Goal: Communication & Community: Share content

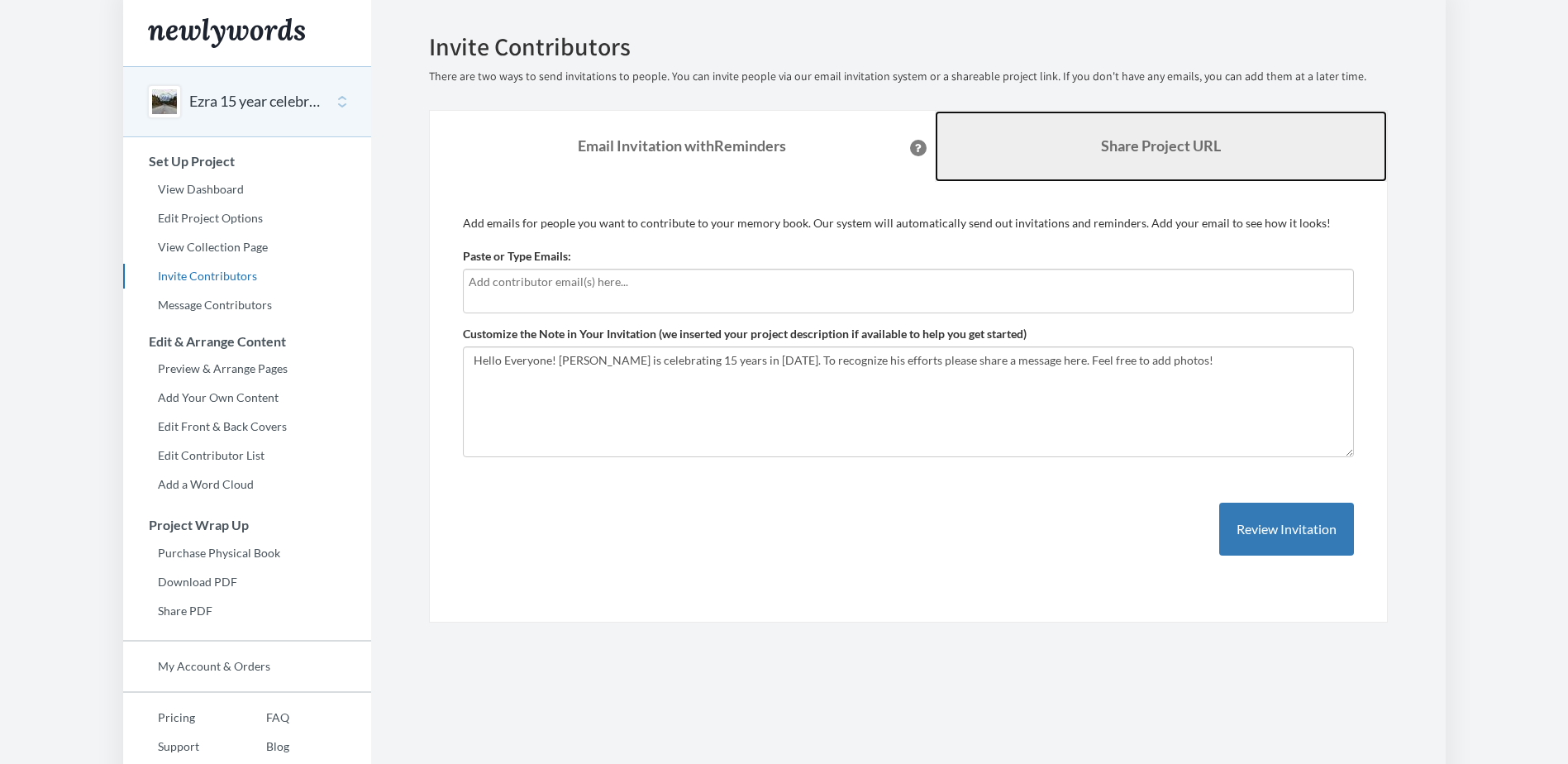
click at [1256, 163] on link "Share Project URL" at bounding box center [1161, 146] width 452 height 71
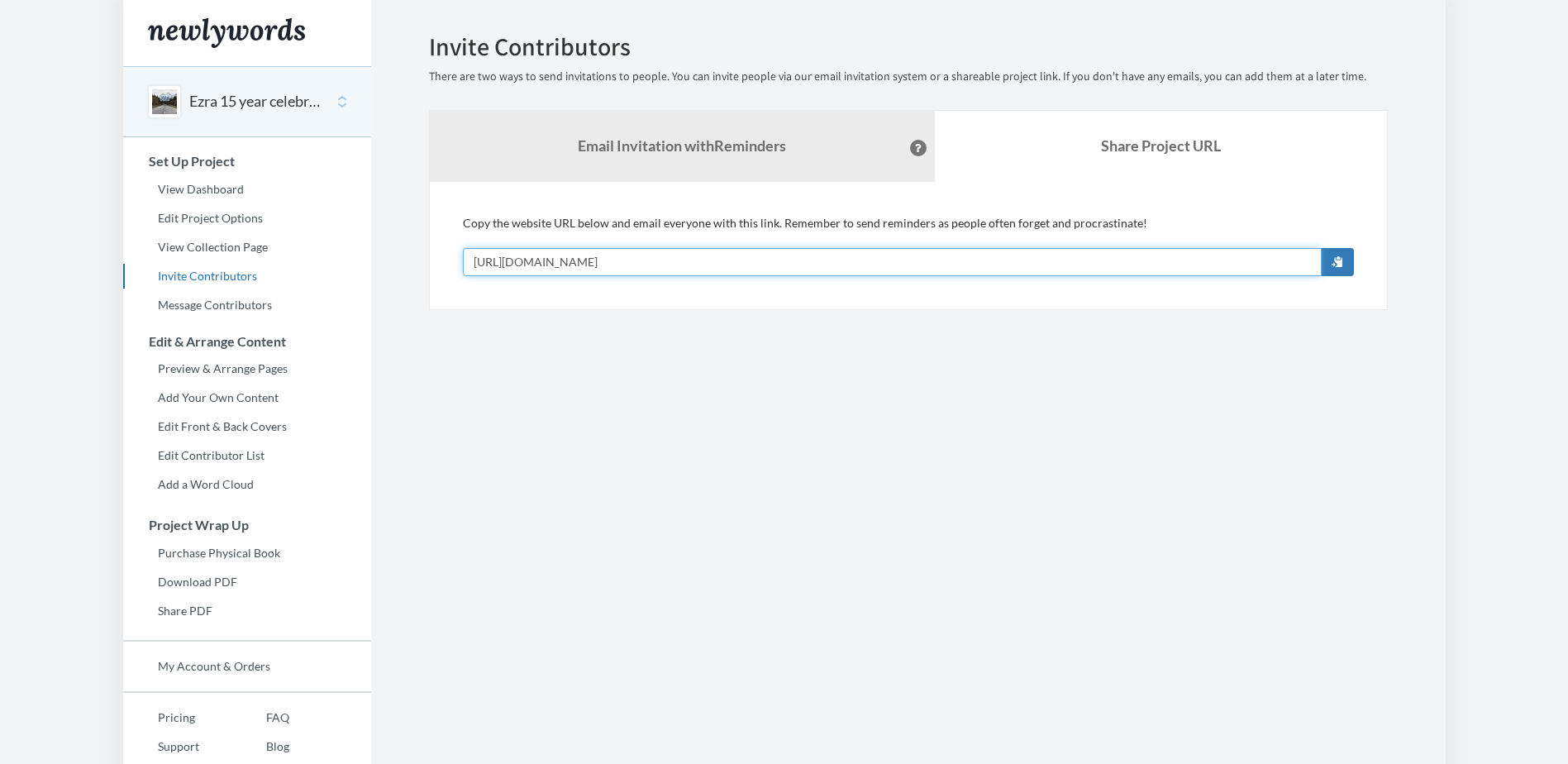
click at [825, 259] on input "[URL][DOMAIN_NAME]" at bounding box center [892, 262] width 859 height 28
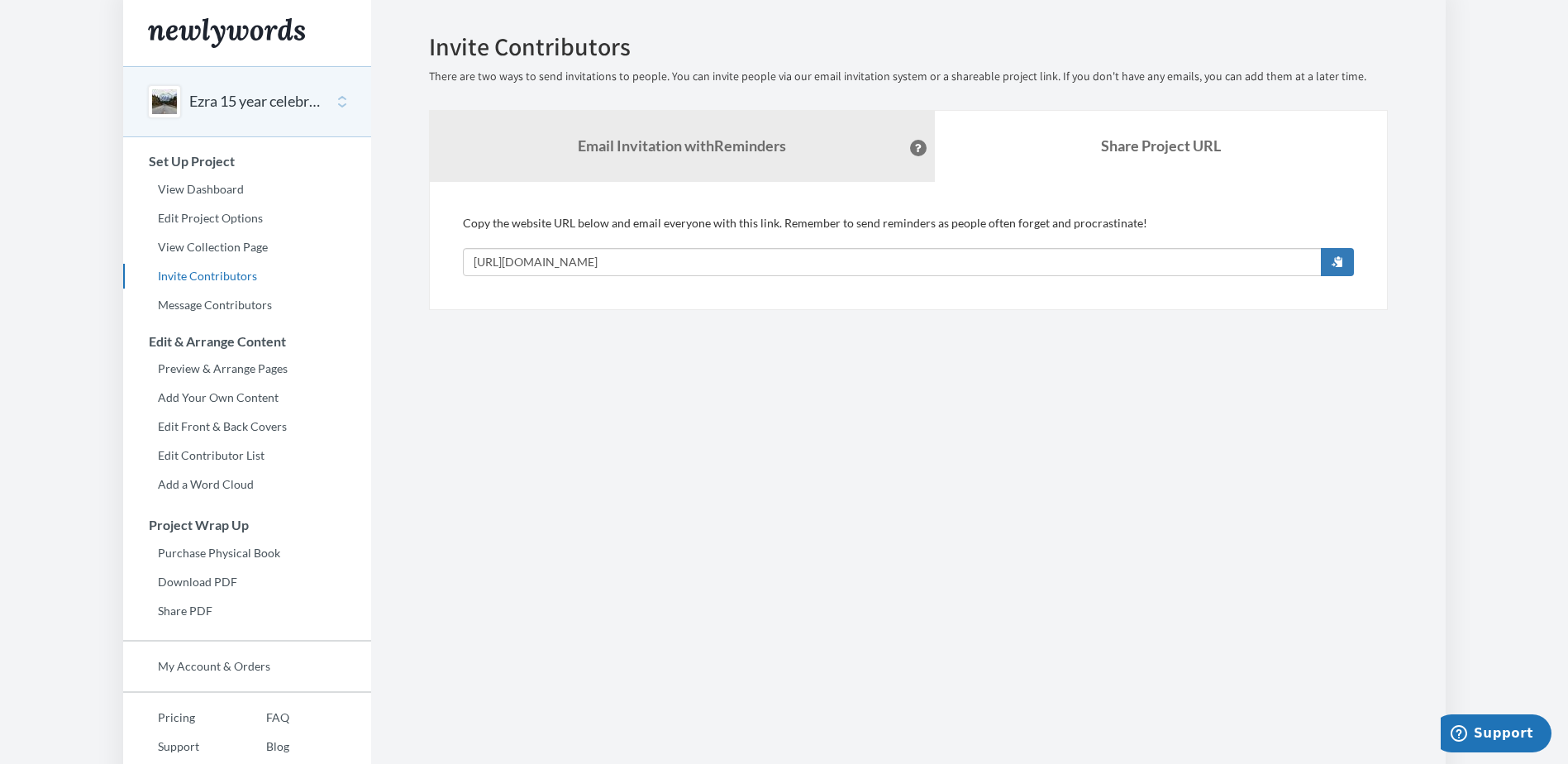
click at [763, 471] on section "Emails have been sent! Invite Contributors There are two ways to send invitatio…" at bounding box center [908, 411] width 1075 height 822
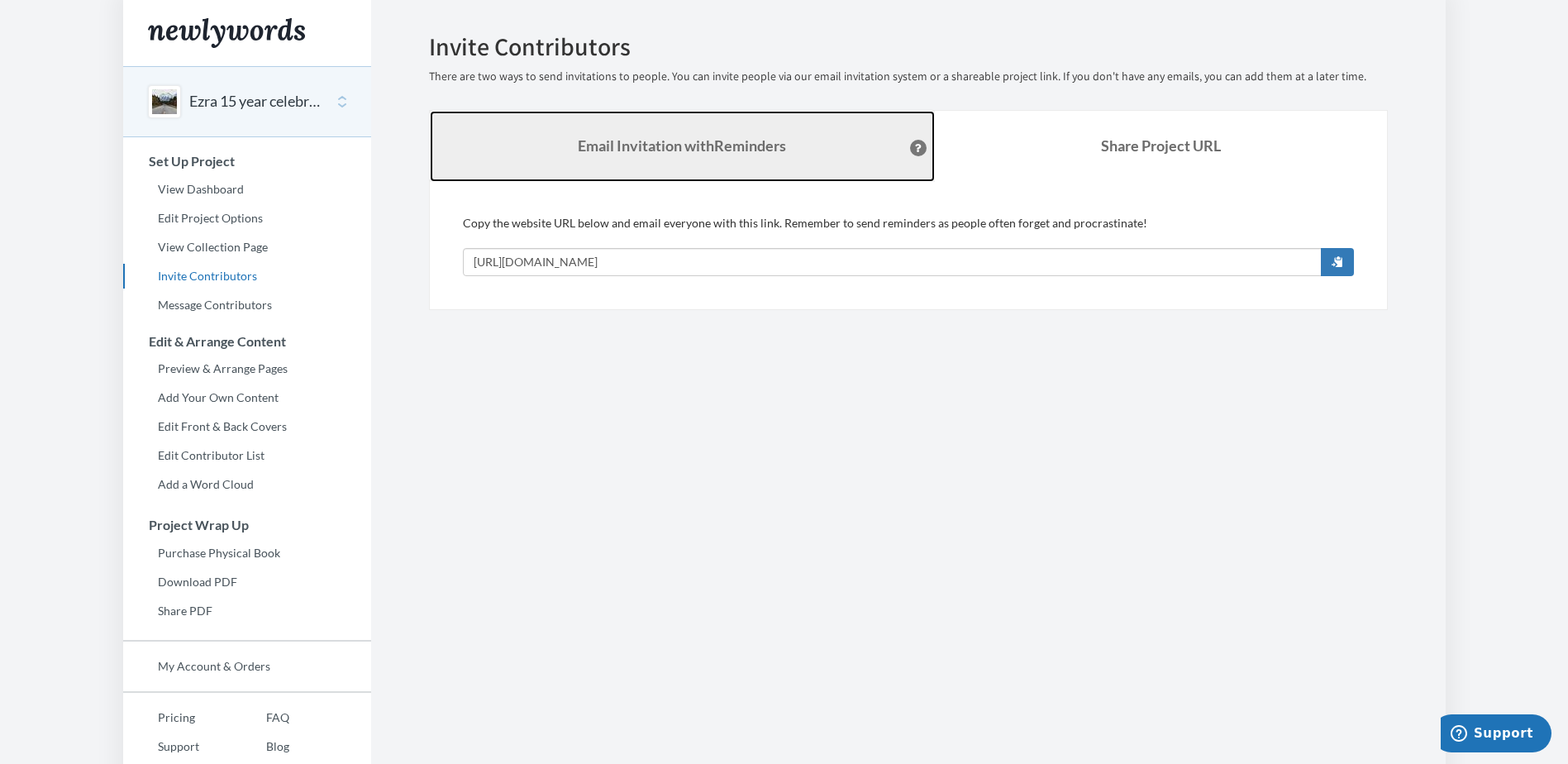
click at [701, 138] on strong "Email Invitation with Reminders" at bounding box center [682, 145] width 208 height 18
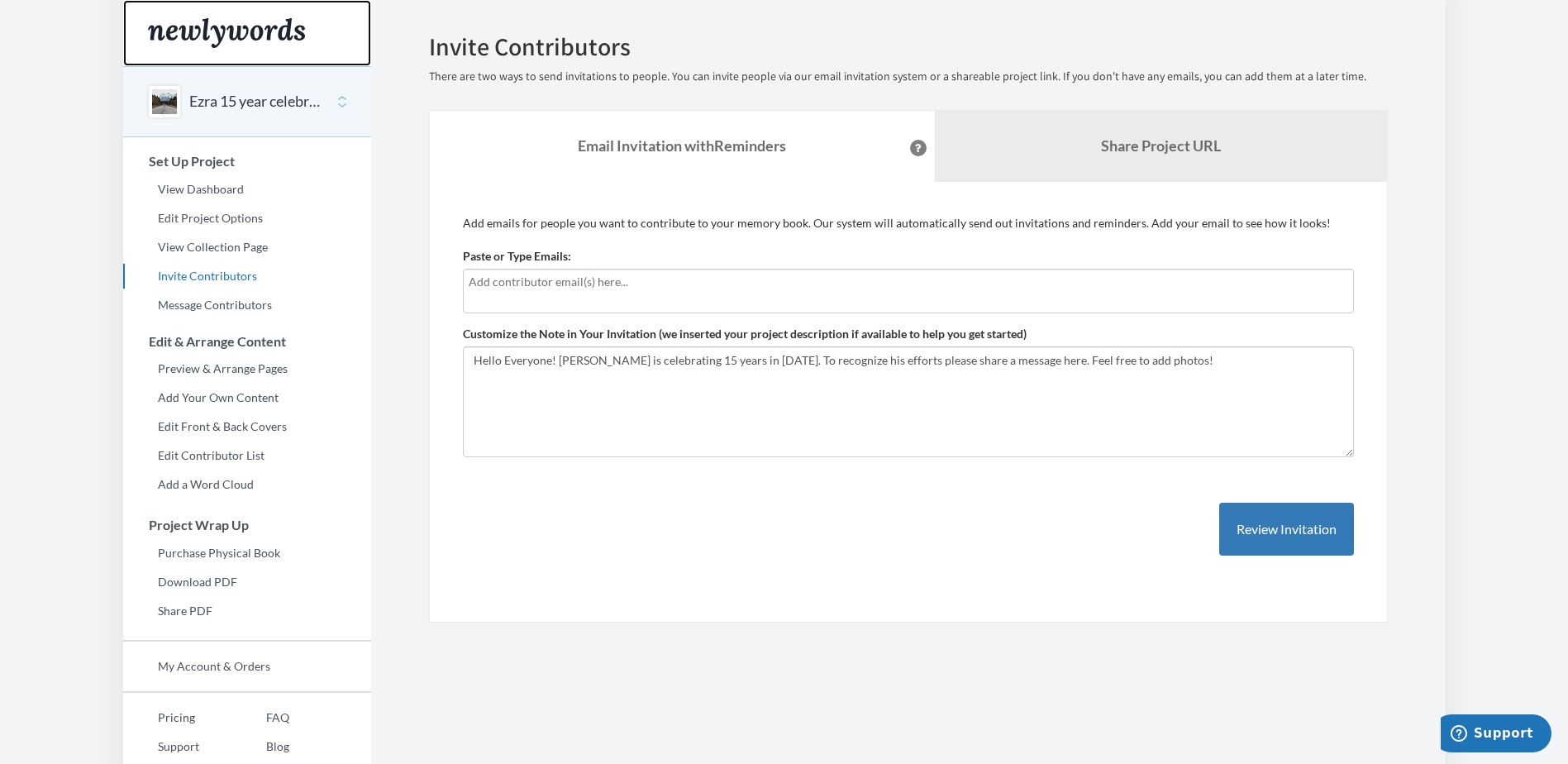
click at [227, 38] on img "Main" at bounding box center [226, 32] width 157 height 29
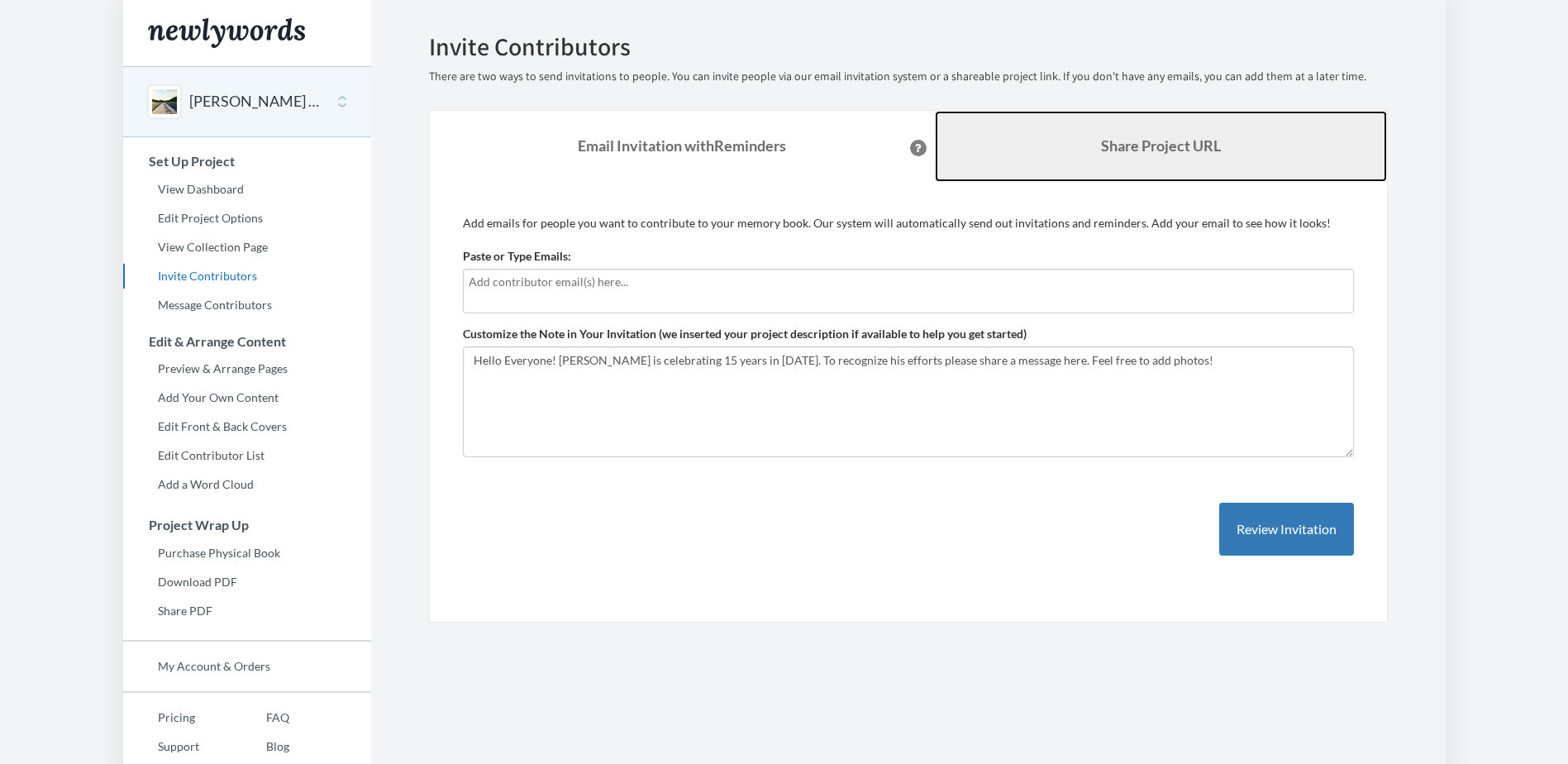
click at [1123, 128] on link "Share Project URL" at bounding box center [1161, 146] width 452 height 71
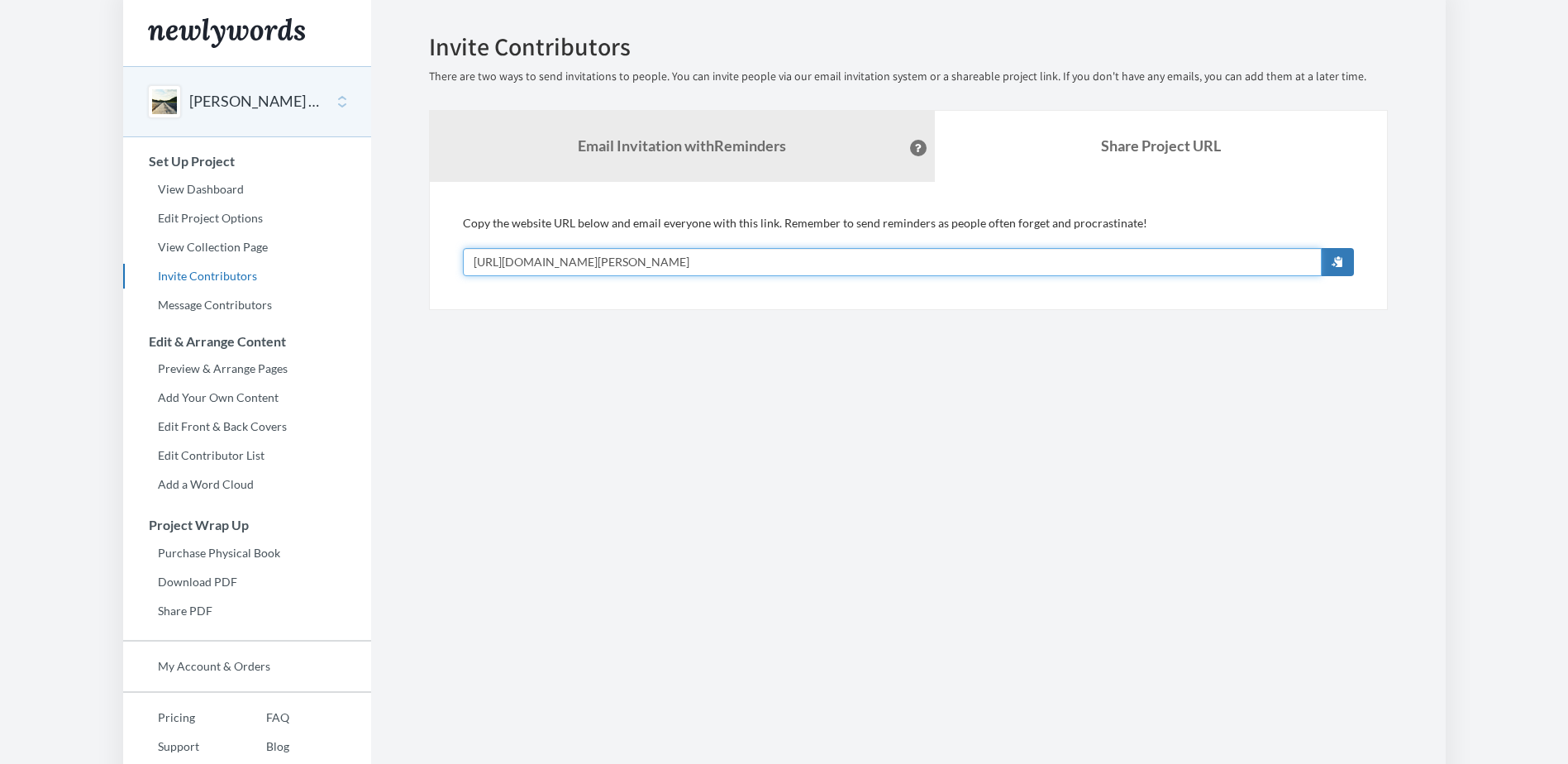
click at [766, 267] on input "https://www.newlywords.com/linda-stone-15-years" at bounding box center [892, 262] width 859 height 28
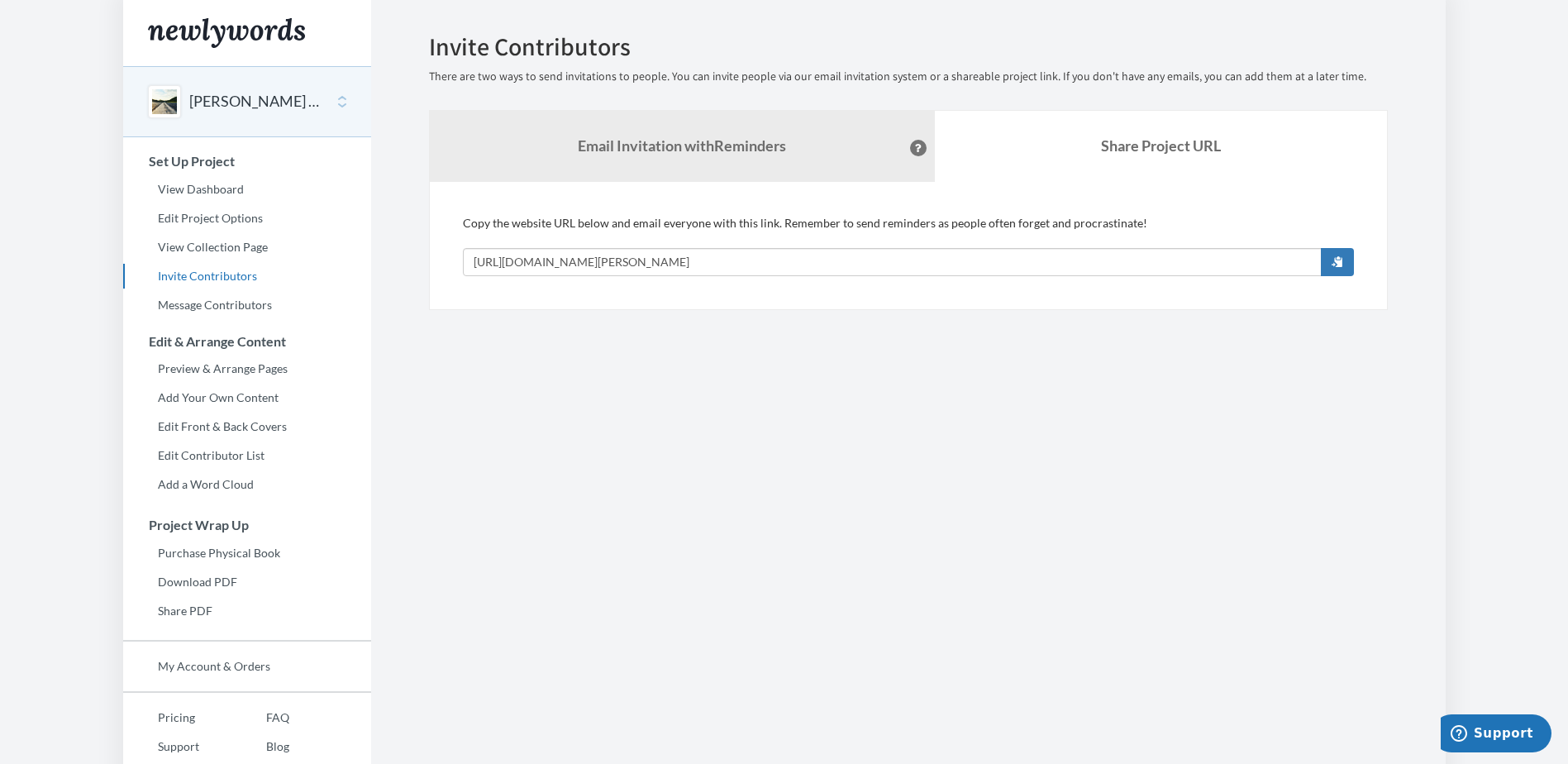
click at [591, 422] on section "Emails have been sent! Invite Contributors There are two ways to send invitatio…" at bounding box center [908, 411] width 1075 height 822
click at [265, 26] on img "Main" at bounding box center [226, 32] width 157 height 29
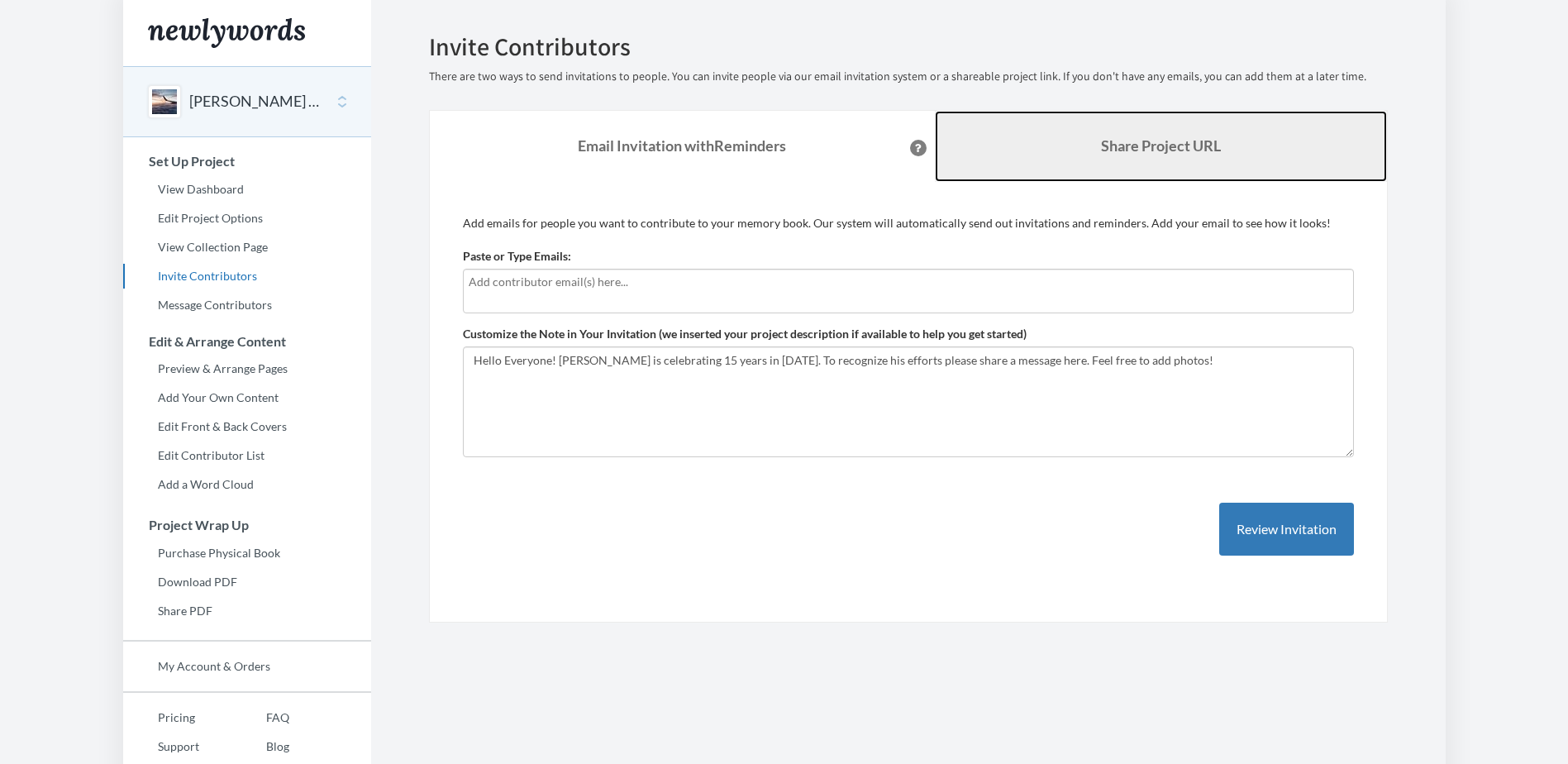
click at [1097, 131] on link "Share Project URL" at bounding box center [1161, 146] width 452 height 71
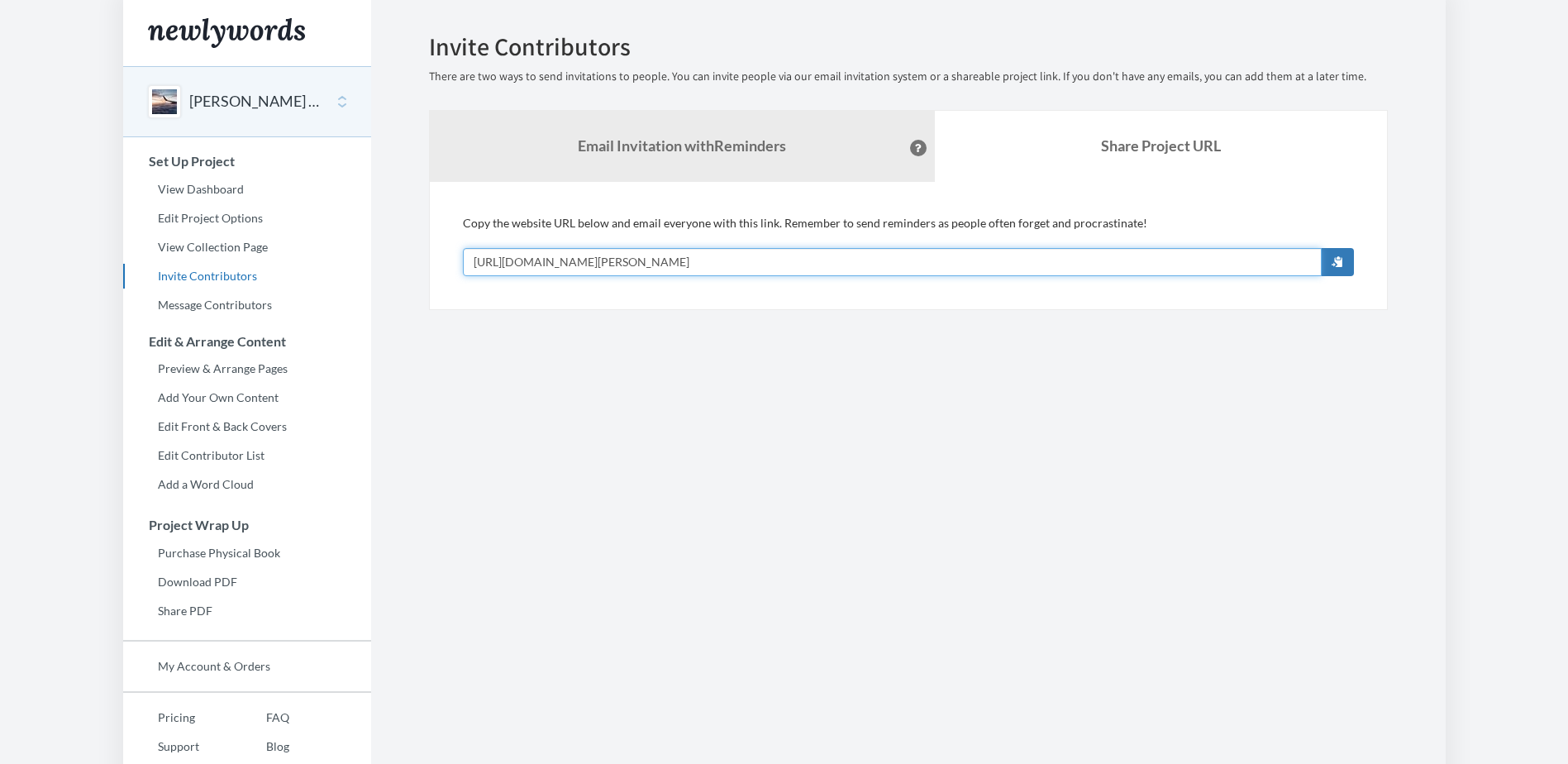
click at [794, 261] on input "https://www.newlywords.com/rebecca-jones-15-years" at bounding box center [892, 262] width 859 height 28
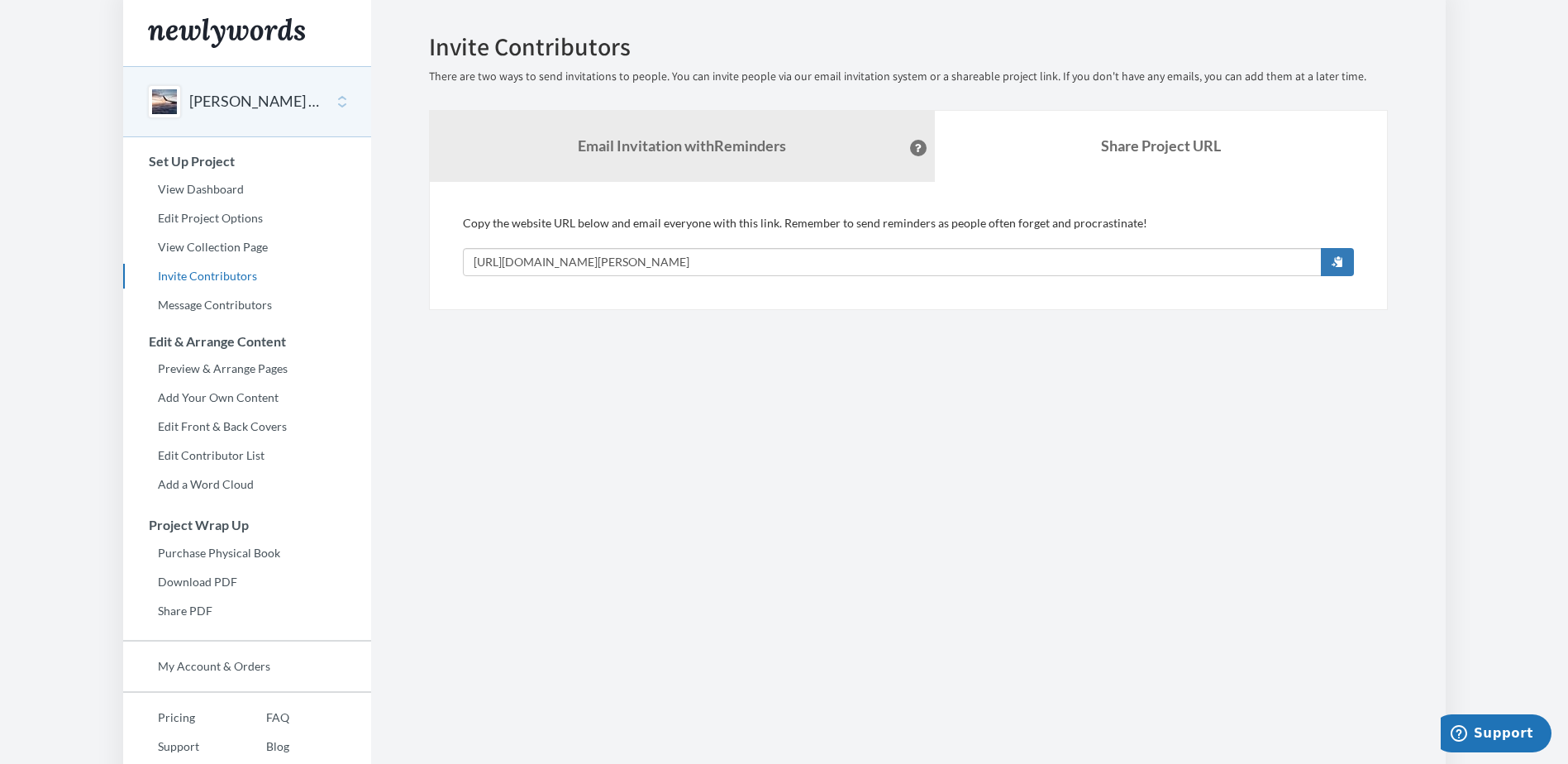
click at [664, 329] on section "Emails have been sent! Invite Contributors There are two ways to send invitatio…" at bounding box center [908, 411] width 1075 height 822
click at [608, 410] on section "Emails have been sent! Invite Contributors There are two ways to send invitatio…" at bounding box center [908, 411] width 1075 height 822
click at [258, 97] on button "Rebecca Jones 15 Years" at bounding box center [256, 101] width 134 height 22
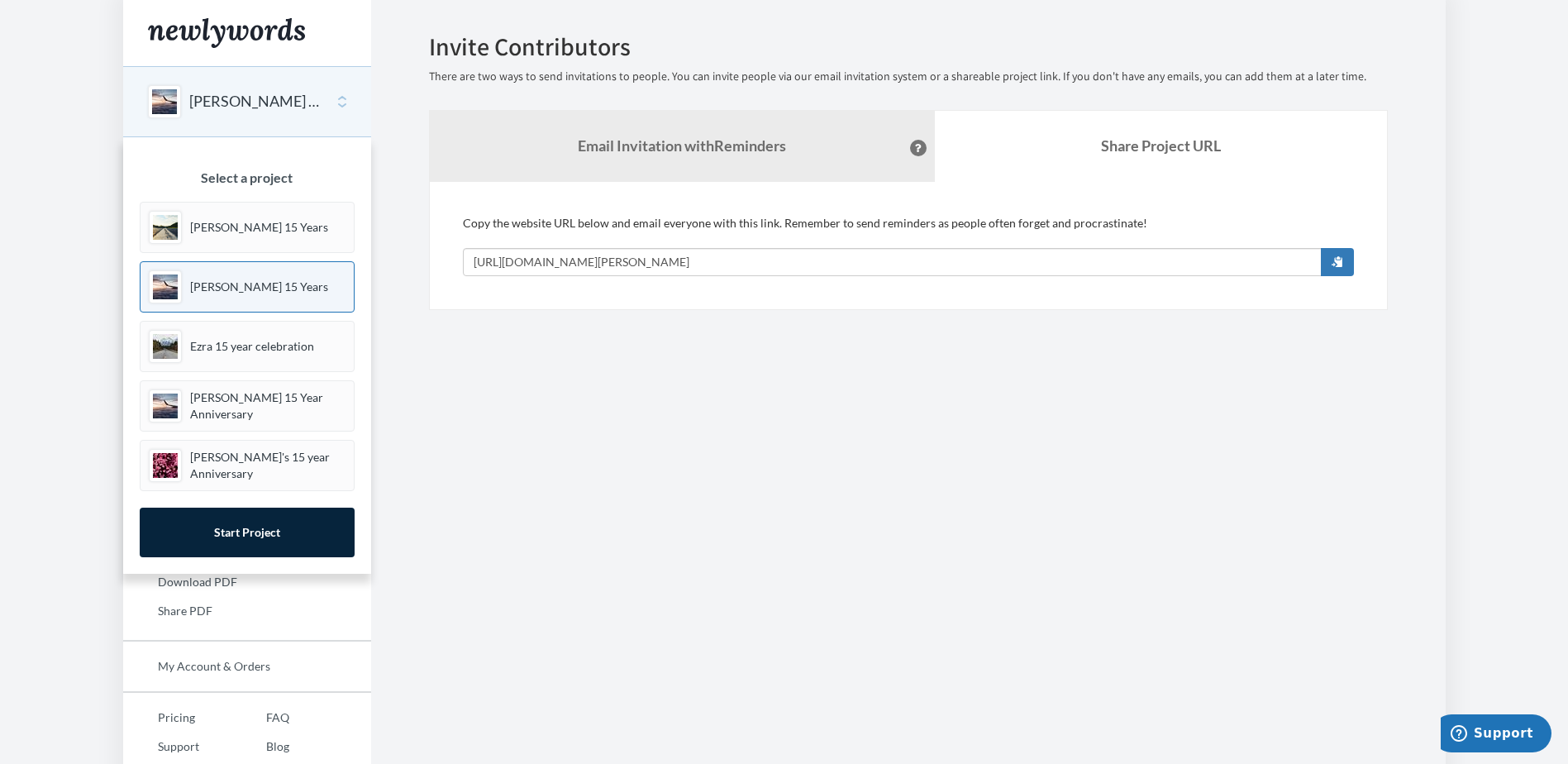
click at [502, 462] on section "Emails have been sent! Invite Contributors There are two ways to send invitatio…" at bounding box center [908, 411] width 1075 height 822
click at [581, 501] on section "Emails have been sent! Invite Contributors There are two ways to send invitatio…" at bounding box center [908, 411] width 1075 height 822
